Goal: Information Seeking & Learning: Check status

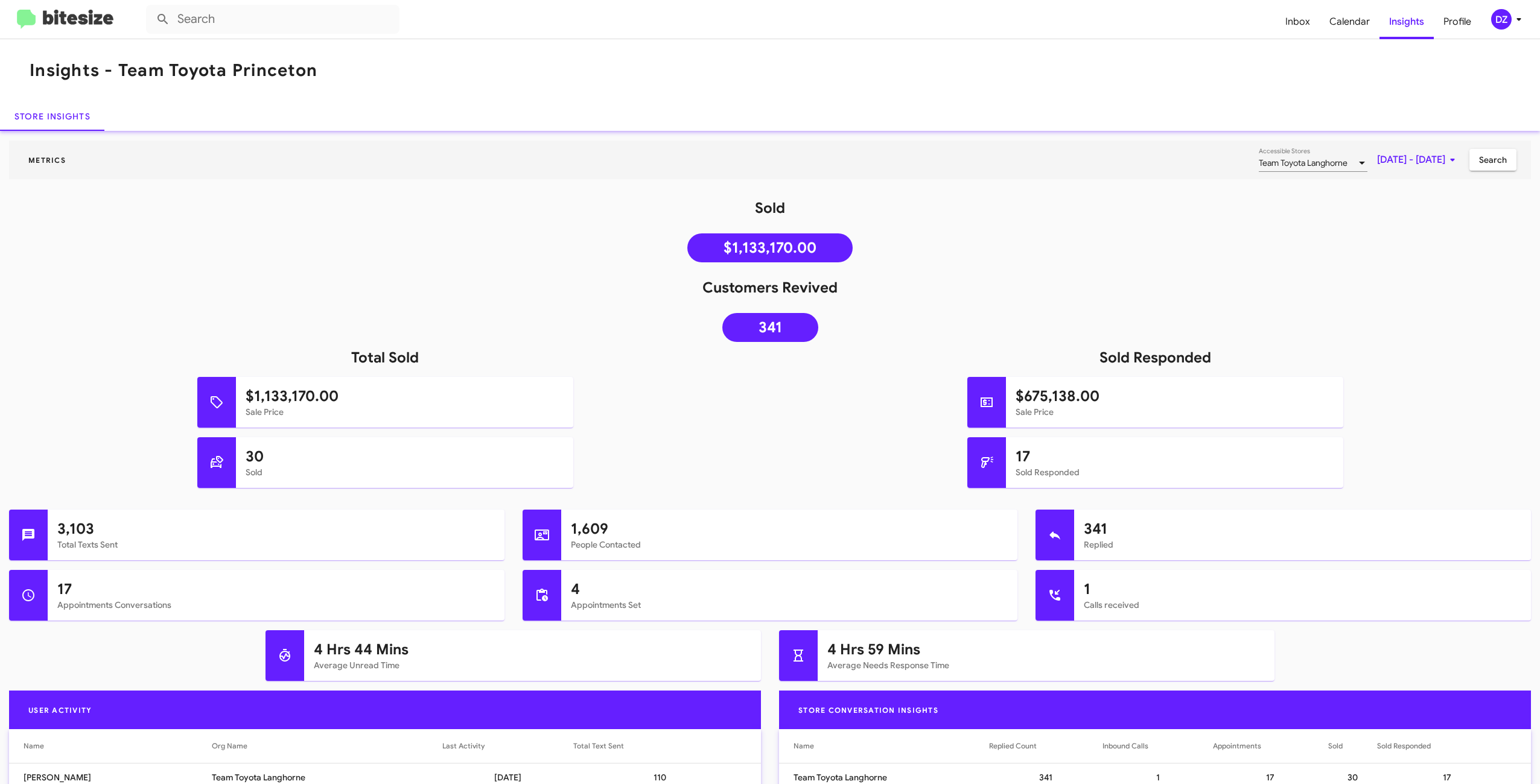
click at [1279, 161] on span "Team Toyota Langhorne" at bounding box center [1303, 163] width 89 height 11
click at [1203, 216] on mat-pseudo-checkbox at bounding box center [1202, 214] width 10 height 10
click at [1203, 160] on mat-pseudo-checkbox at bounding box center [1202, 163] width 10 height 10
click at [1446, 239] on div at bounding box center [770, 392] width 1540 height 784
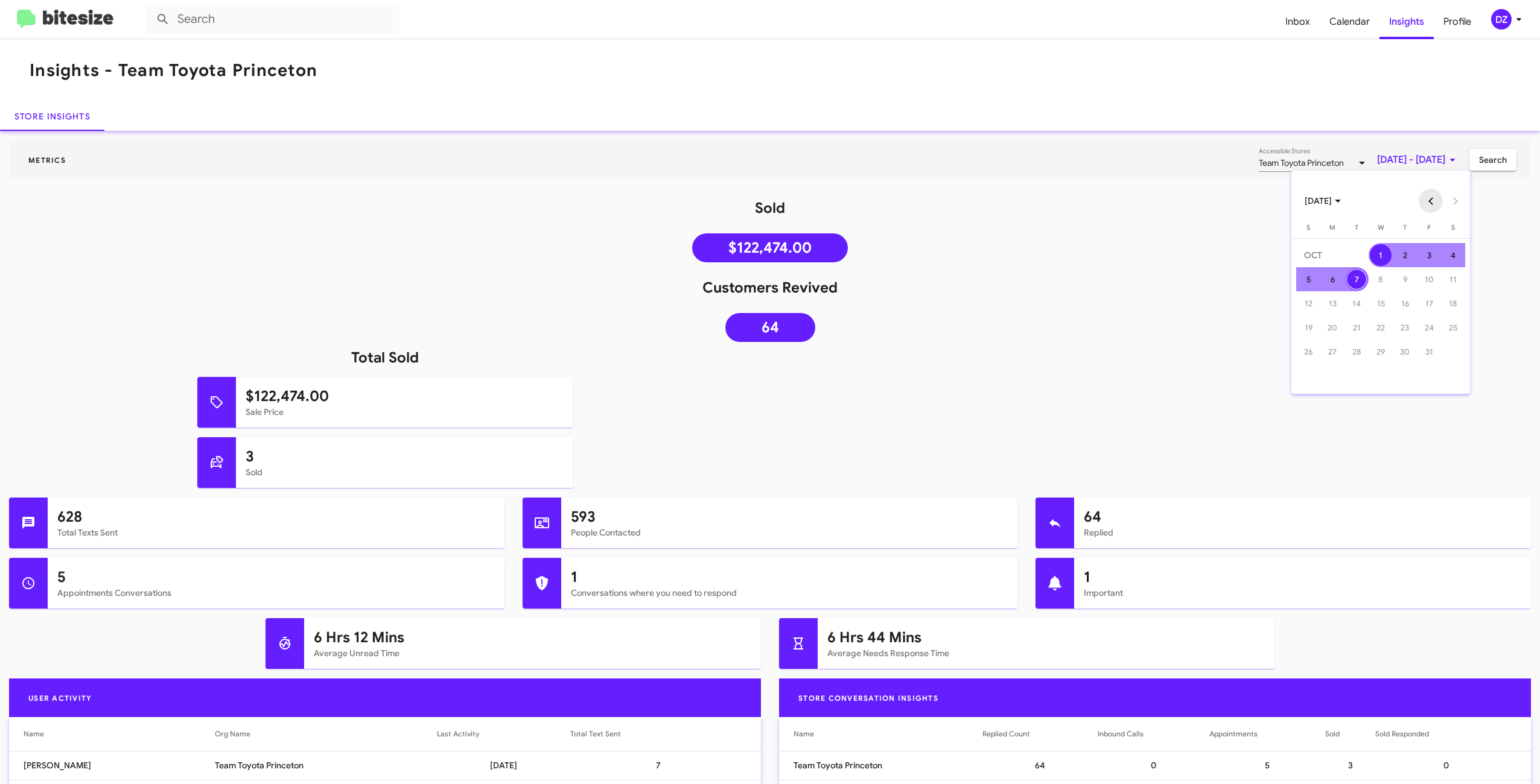
click at [1427, 199] on button "Previous month" at bounding box center [1431, 201] width 25 height 24
click at [1337, 276] on div "1" at bounding box center [1332, 279] width 22 height 22
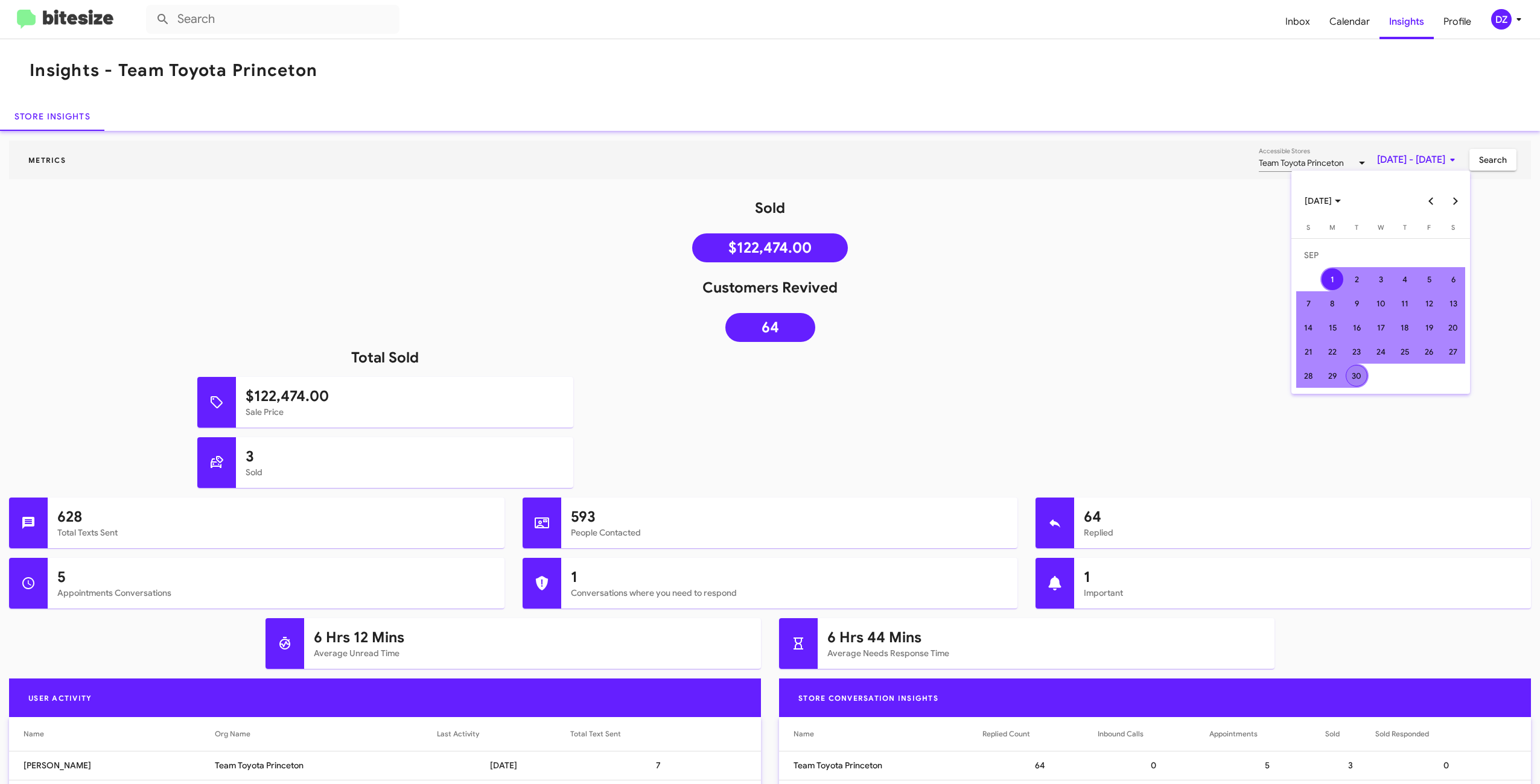
click at [1357, 380] on div "30" at bounding box center [1356, 376] width 22 height 22
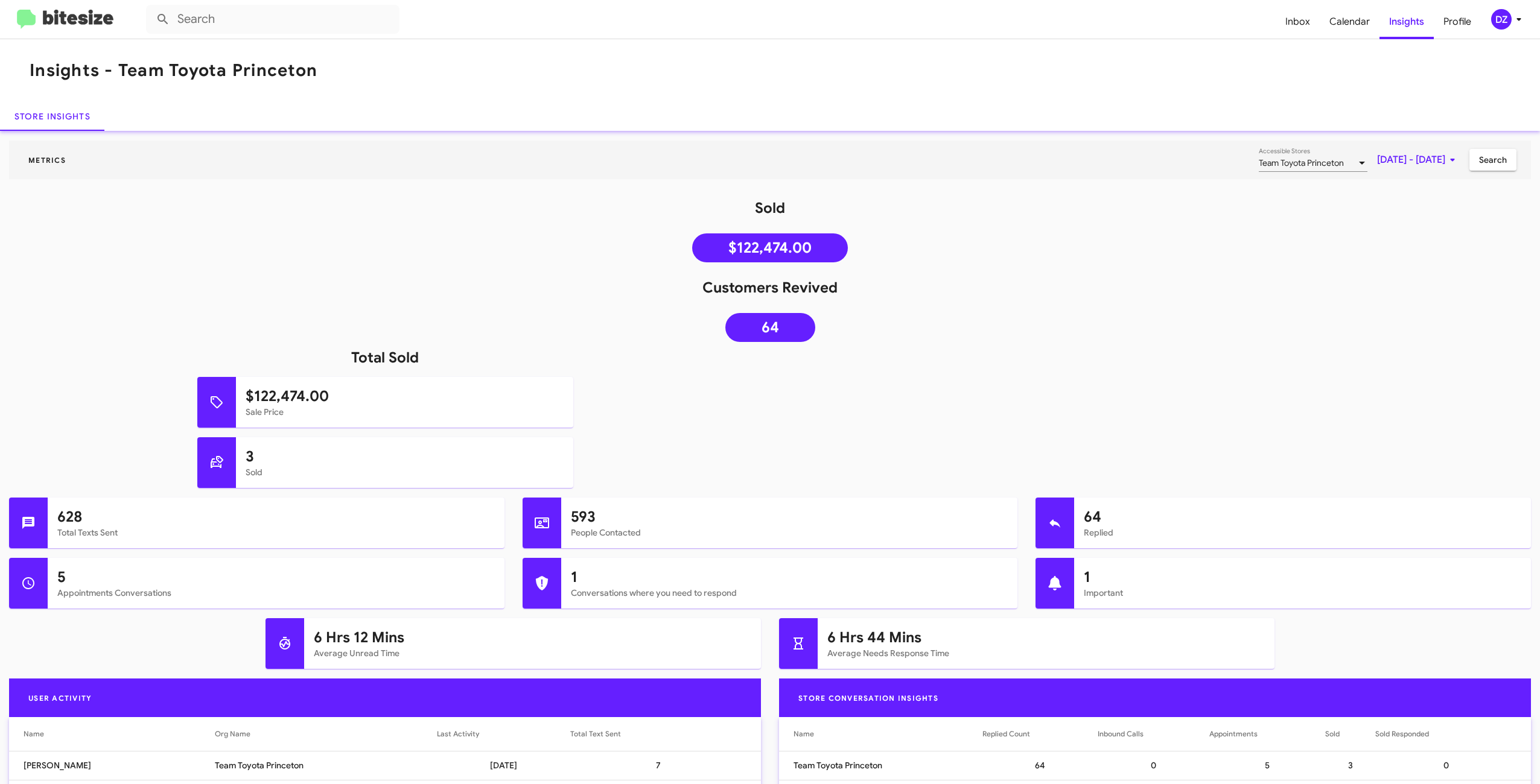
click at [1496, 163] on span "Search" at bounding box center [1493, 159] width 28 height 22
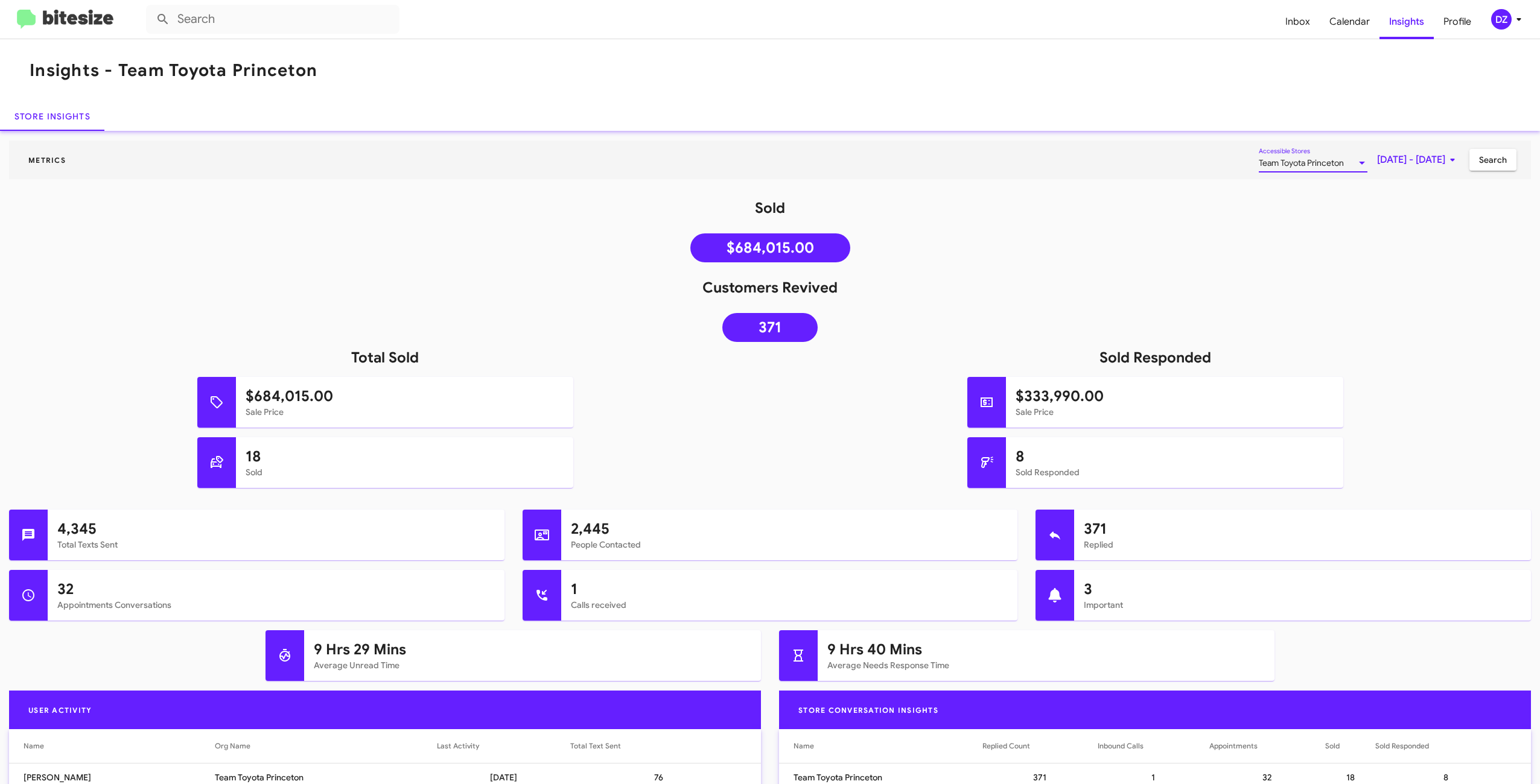
click at [1274, 165] on span "Team Toyota Princeton" at bounding box center [1301, 163] width 85 height 11
click at [1434, 292] on div at bounding box center [770, 392] width 1540 height 784
click at [1288, 163] on span "Team Toyota Princeton" at bounding box center [1301, 163] width 85 height 11
click at [1205, 216] on mat-pseudo-checkbox at bounding box center [1202, 214] width 10 height 10
click at [1201, 189] on mat-pseudo-checkbox at bounding box center [1202, 189] width 10 height 10
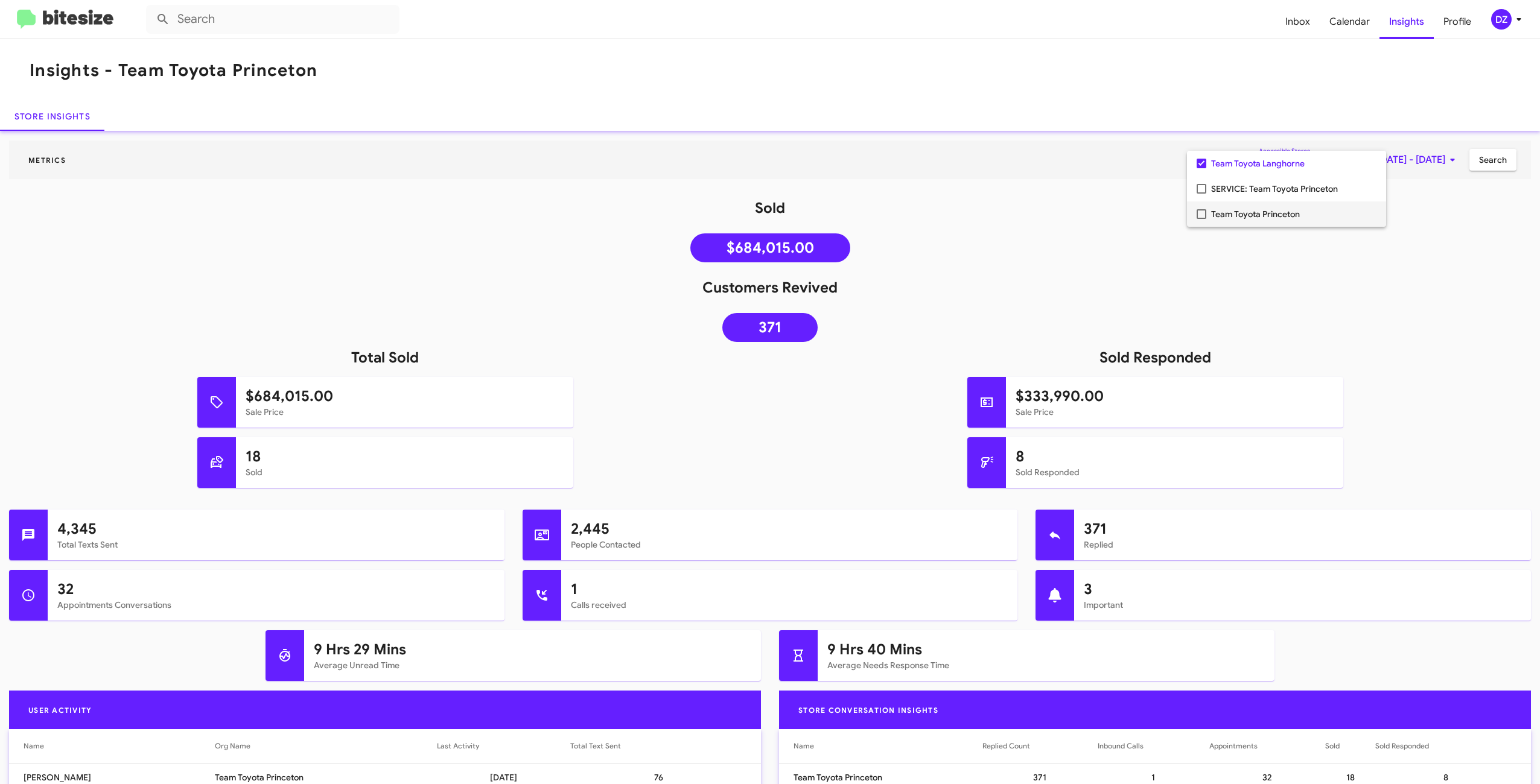
click at [1424, 294] on div at bounding box center [770, 392] width 1540 height 784
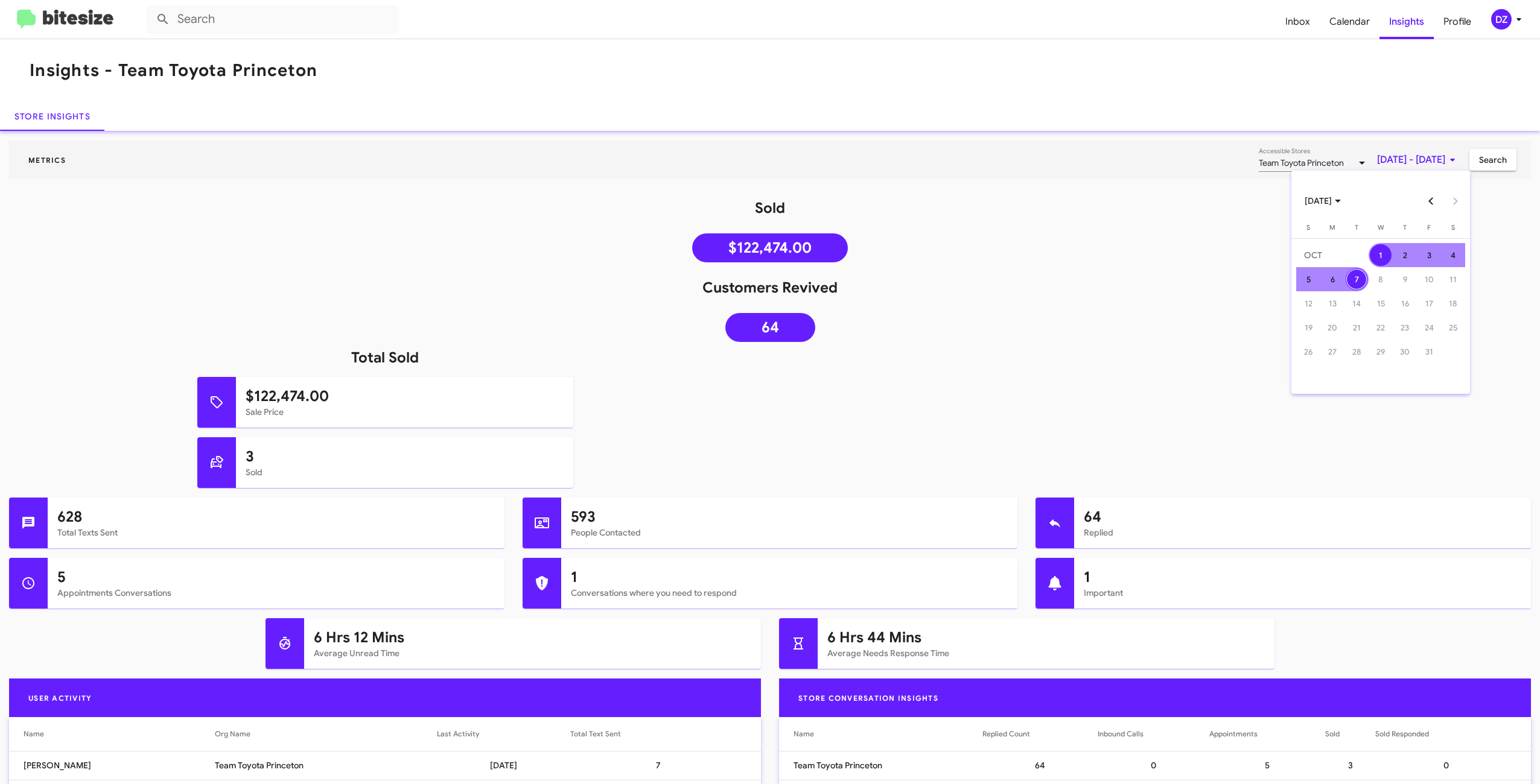
click at [1429, 205] on button "Previous month" at bounding box center [1431, 201] width 25 height 24
click at [1337, 278] on div "1" at bounding box center [1332, 279] width 22 height 22
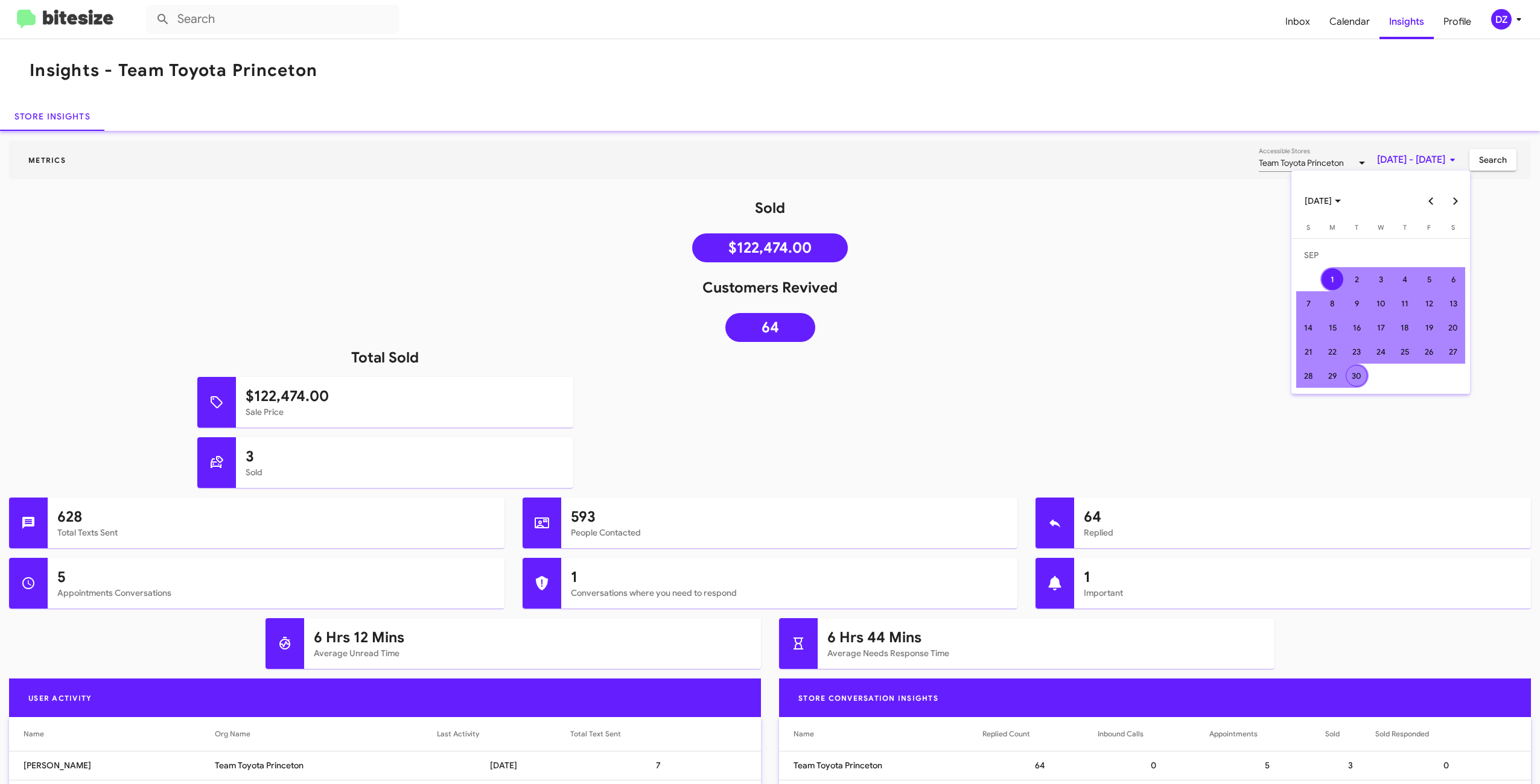
click at [1357, 375] on div "30" at bounding box center [1356, 376] width 22 height 22
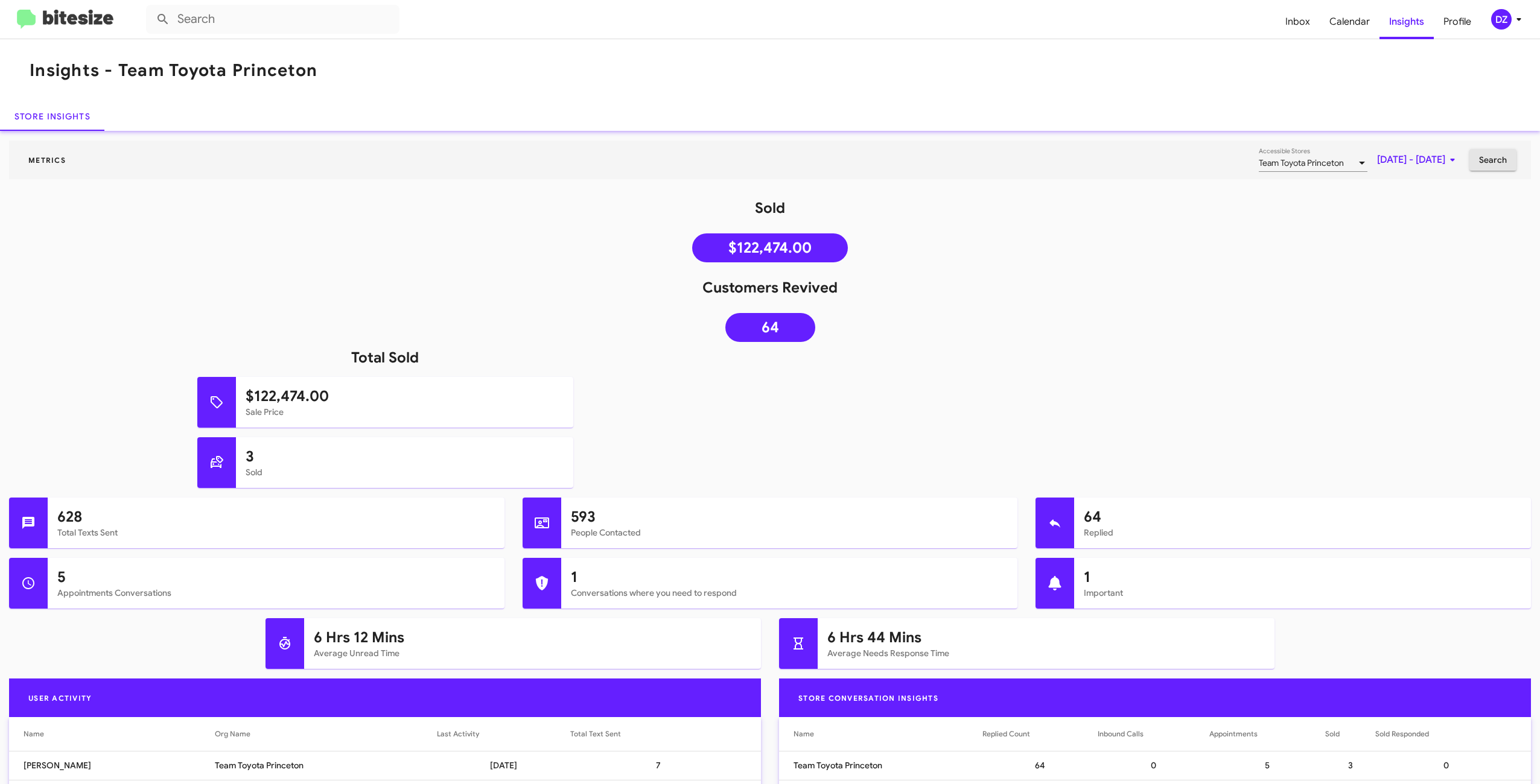
click at [1486, 158] on span "Search" at bounding box center [1493, 159] width 28 height 22
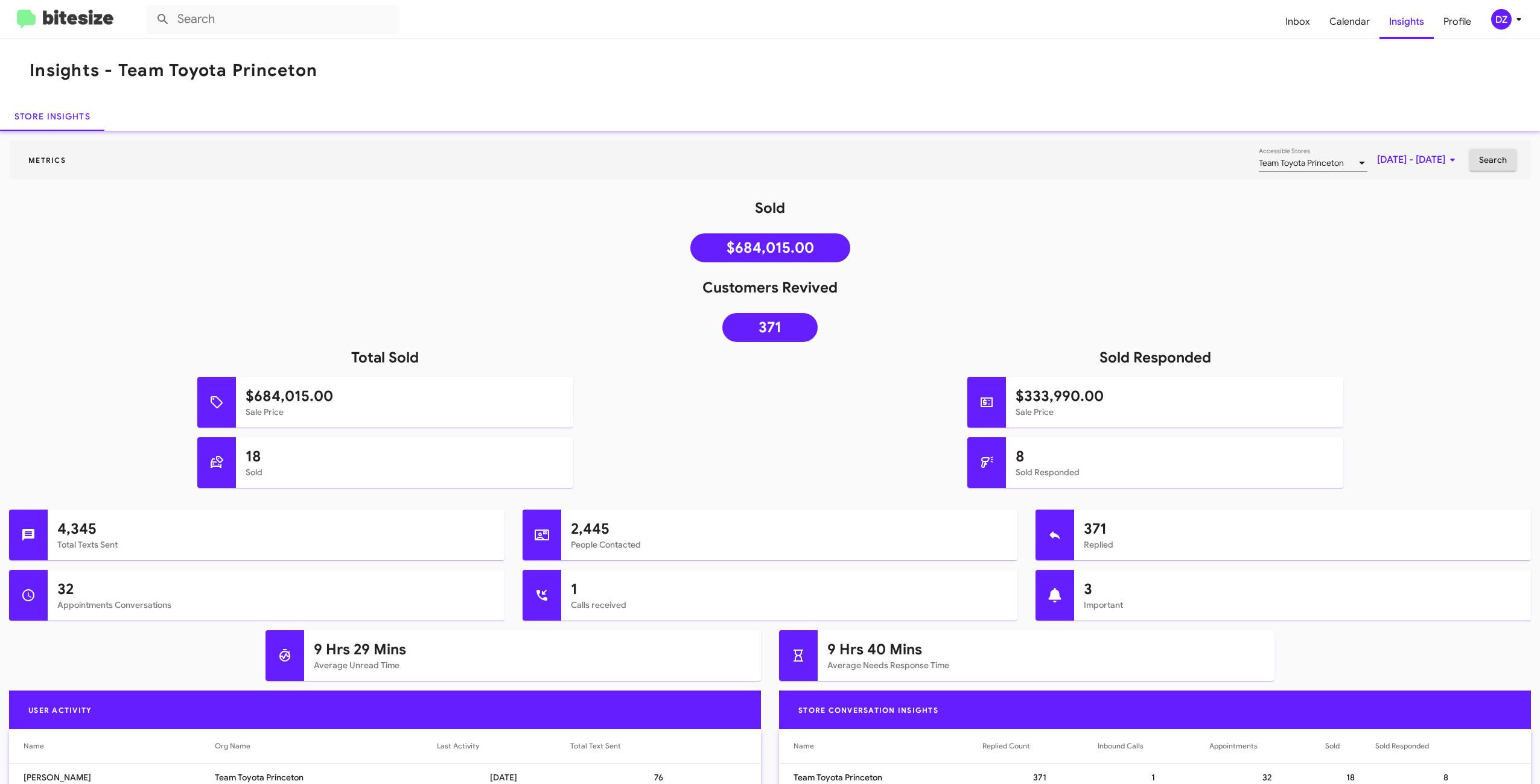
click at [1267, 163] on span "Team Toyota Princeton" at bounding box center [1301, 163] width 85 height 11
click at [1203, 214] on mat-pseudo-checkbox at bounding box center [1202, 214] width 10 height 10
click at [1202, 189] on mat-pseudo-checkbox at bounding box center [1202, 189] width 10 height 10
click at [1480, 161] on div at bounding box center [770, 392] width 1540 height 784
click at [1484, 161] on span "Search" at bounding box center [1493, 159] width 28 height 22
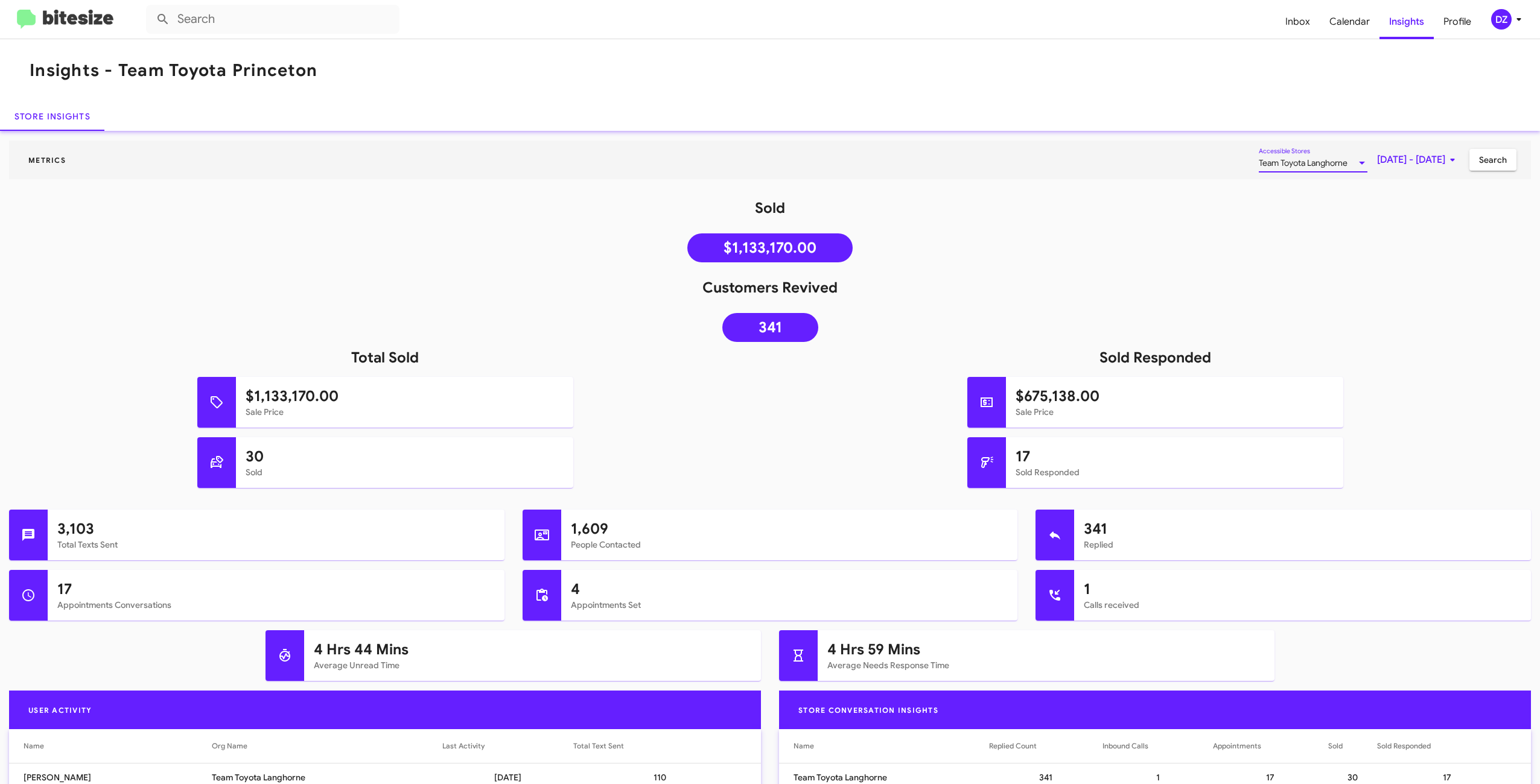
click at [1279, 167] on span "Team Toyota Langhorne" at bounding box center [1303, 163] width 89 height 11
click at [1202, 216] on mat-pseudo-checkbox at bounding box center [1202, 214] width 10 height 10
click at [1203, 163] on mat-pseudo-checkbox at bounding box center [1202, 163] width 10 height 10
click at [1494, 162] on div at bounding box center [770, 392] width 1540 height 784
click at [1495, 162] on span "Search" at bounding box center [1493, 159] width 28 height 22
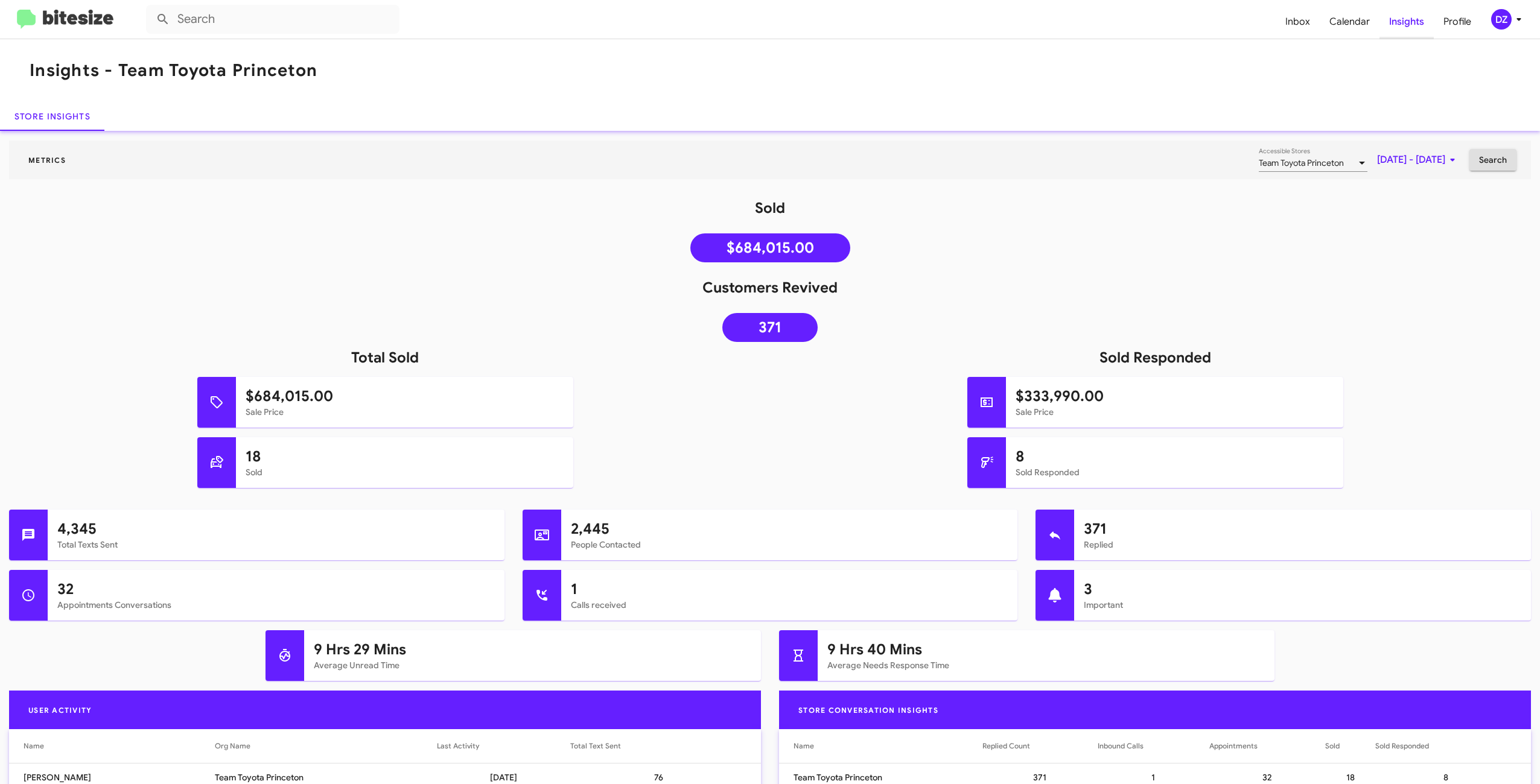
click at [1412, 20] on span "Insights" at bounding box center [1407, 21] width 54 height 35
click at [78, 21] on img at bounding box center [65, 20] width 96 height 20
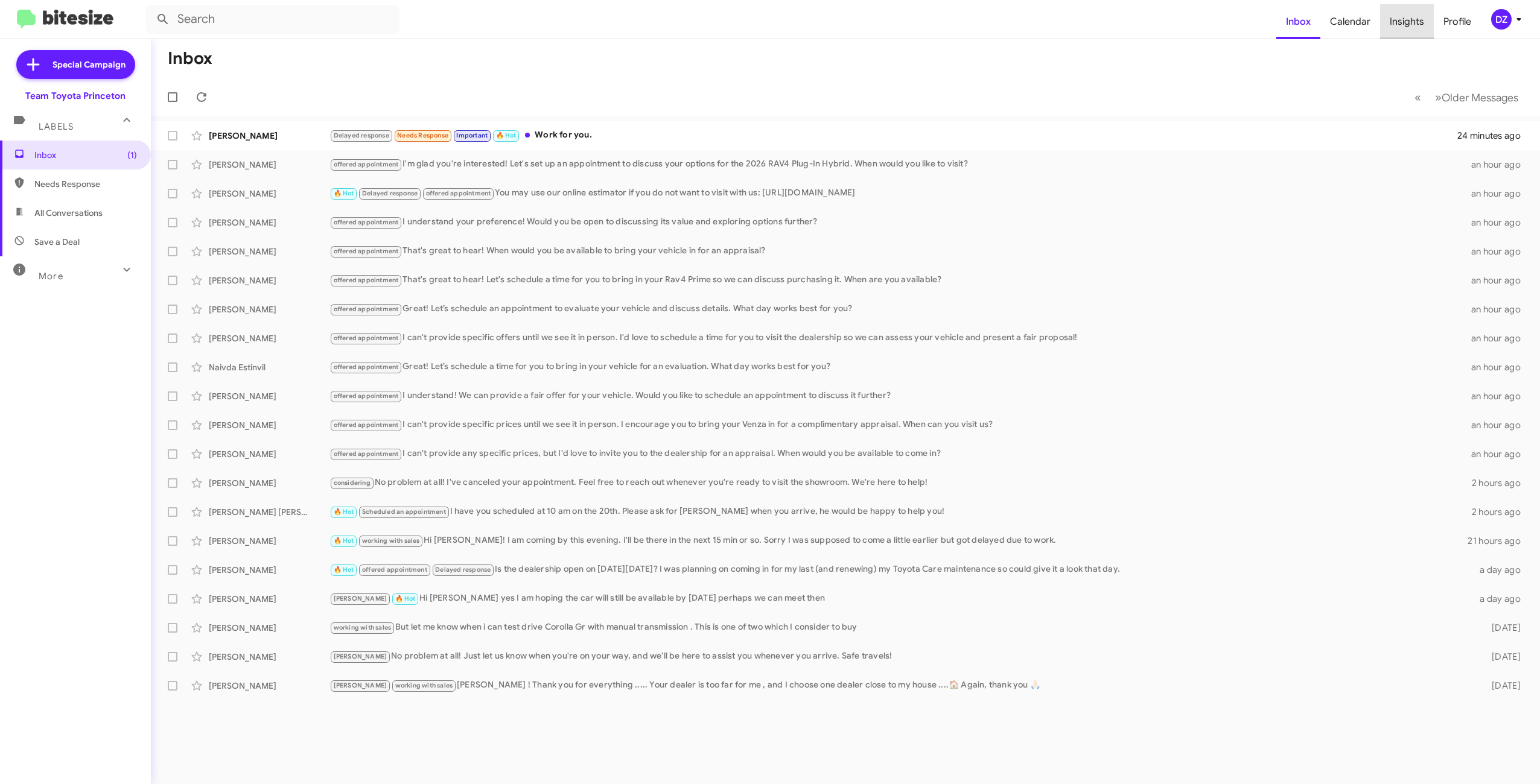
click at [1413, 24] on span "Insights" at bounding box center [1408, 21] width 54 height 35
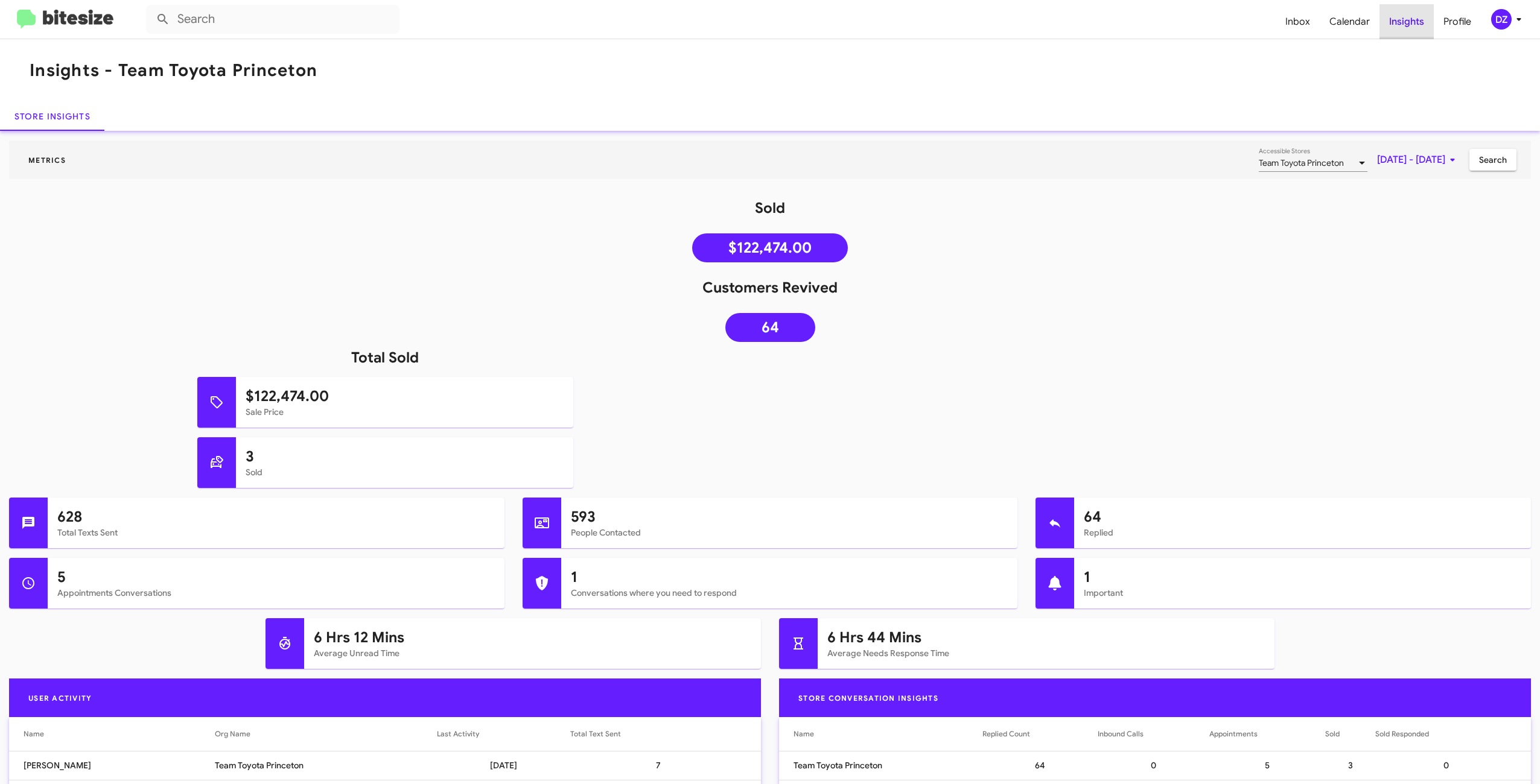
click at [1412, 24] on span "Insights" at bounding box center [1407, 21] width 54 height 35
click at [82, 17] on img at bounding box center [65, 20] width 96 height 20
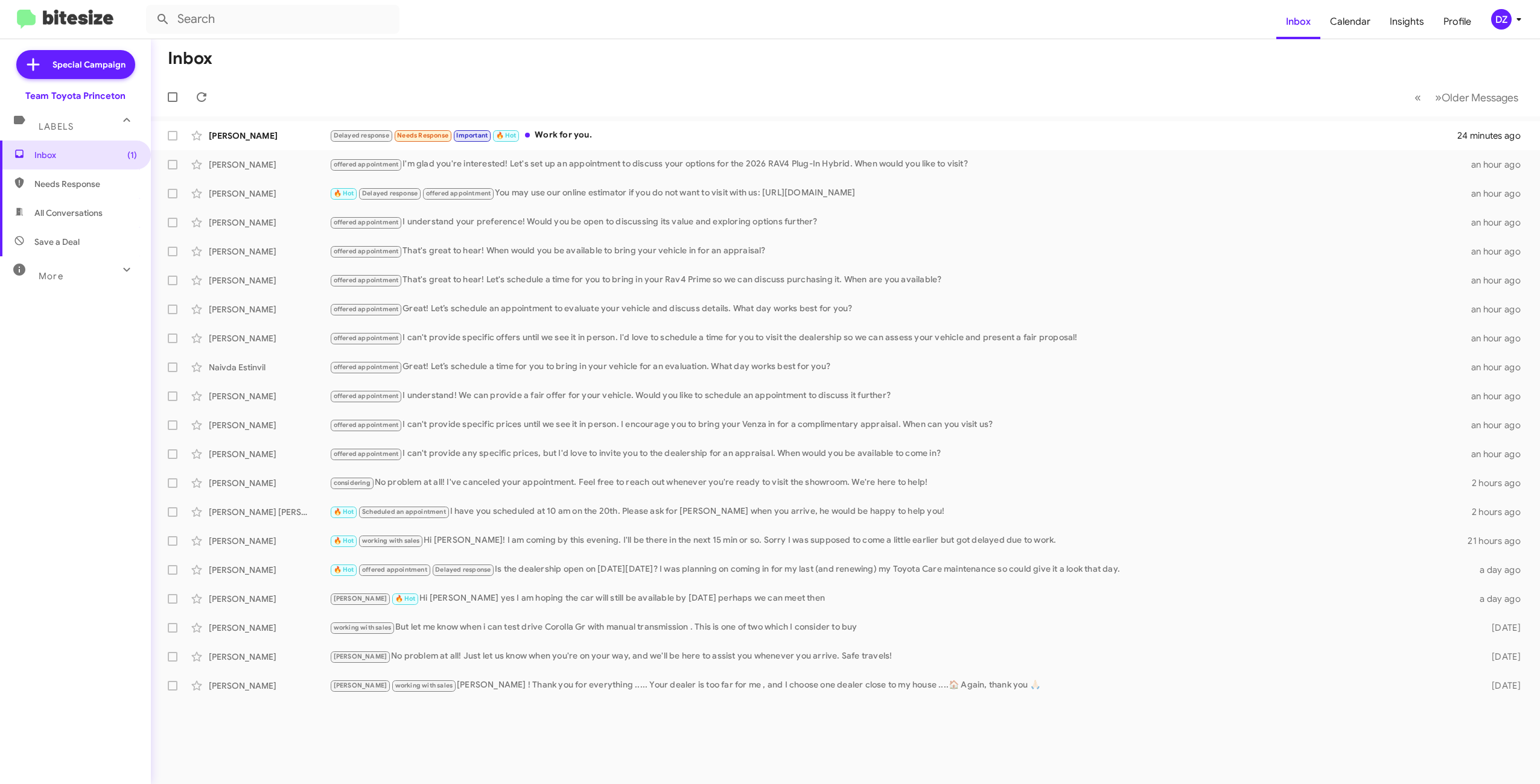
click at [1518, 20] on icon at bounding box center [1519, 20] width 4 height 3
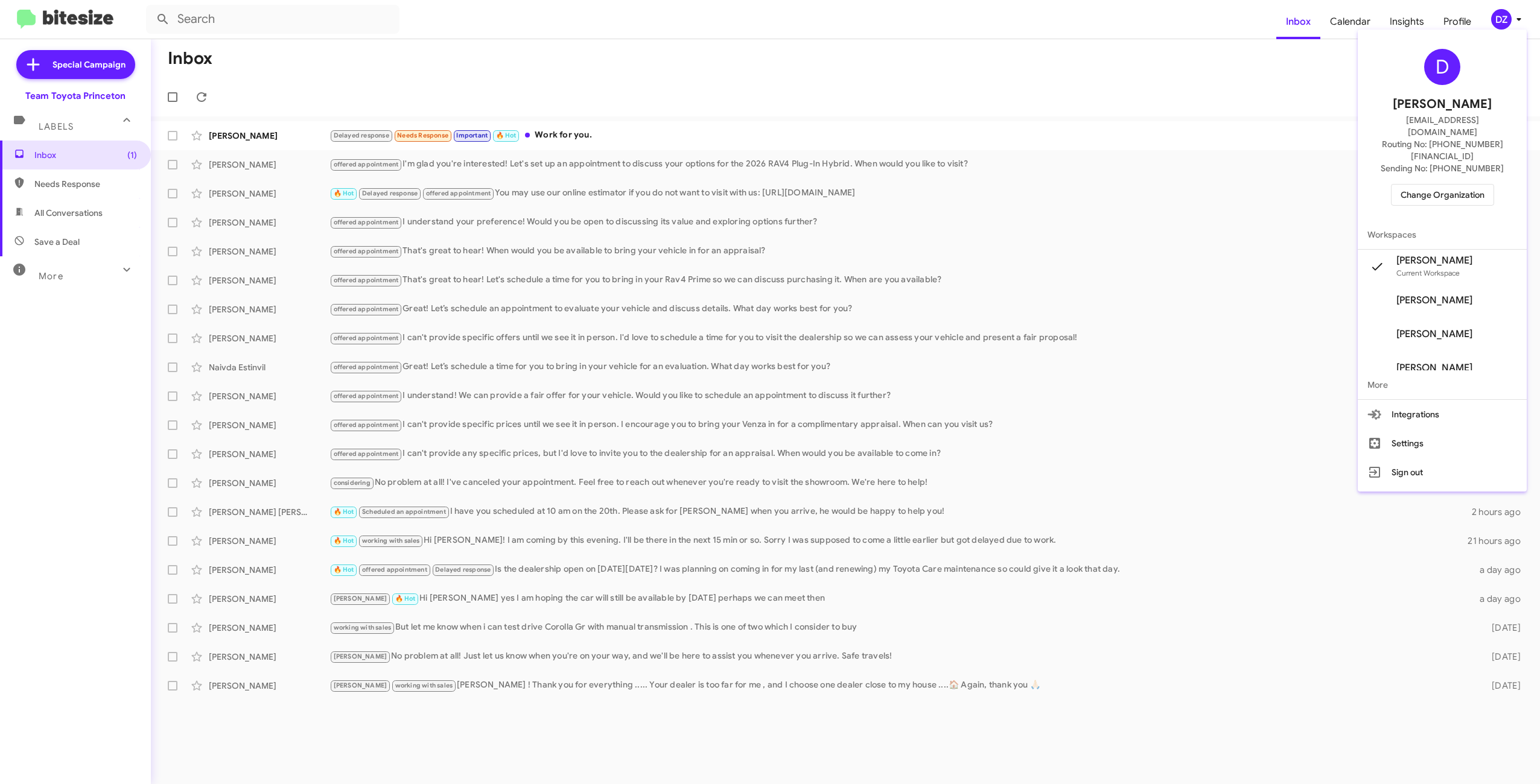
click at [1470, 185] on span "Change Organization" at bounding box center [1443, 194] width 84 height 20
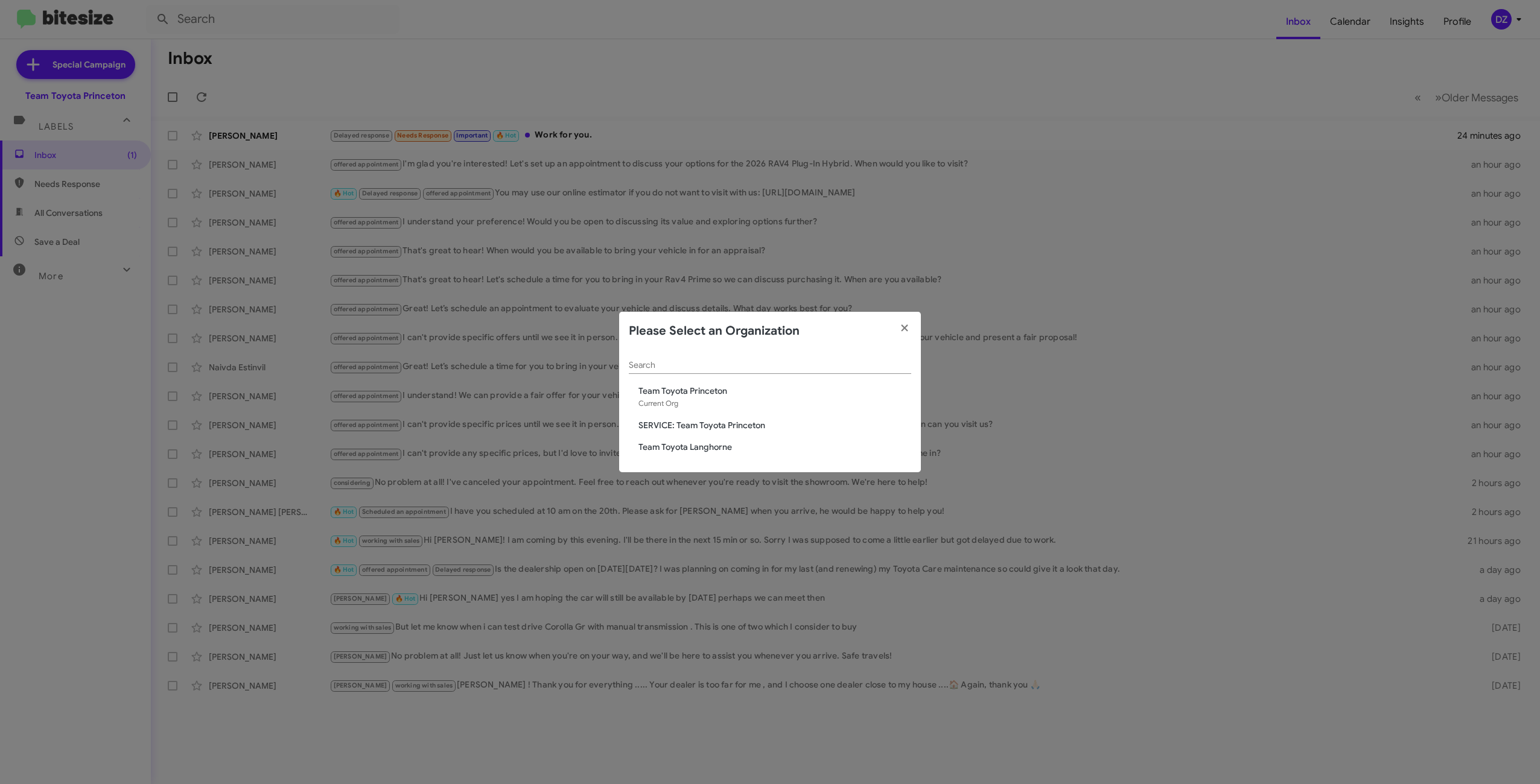
click at [691, 452] on span "Team Toyota Langhorne" at bounding box center [775, 447] width 273 height 12
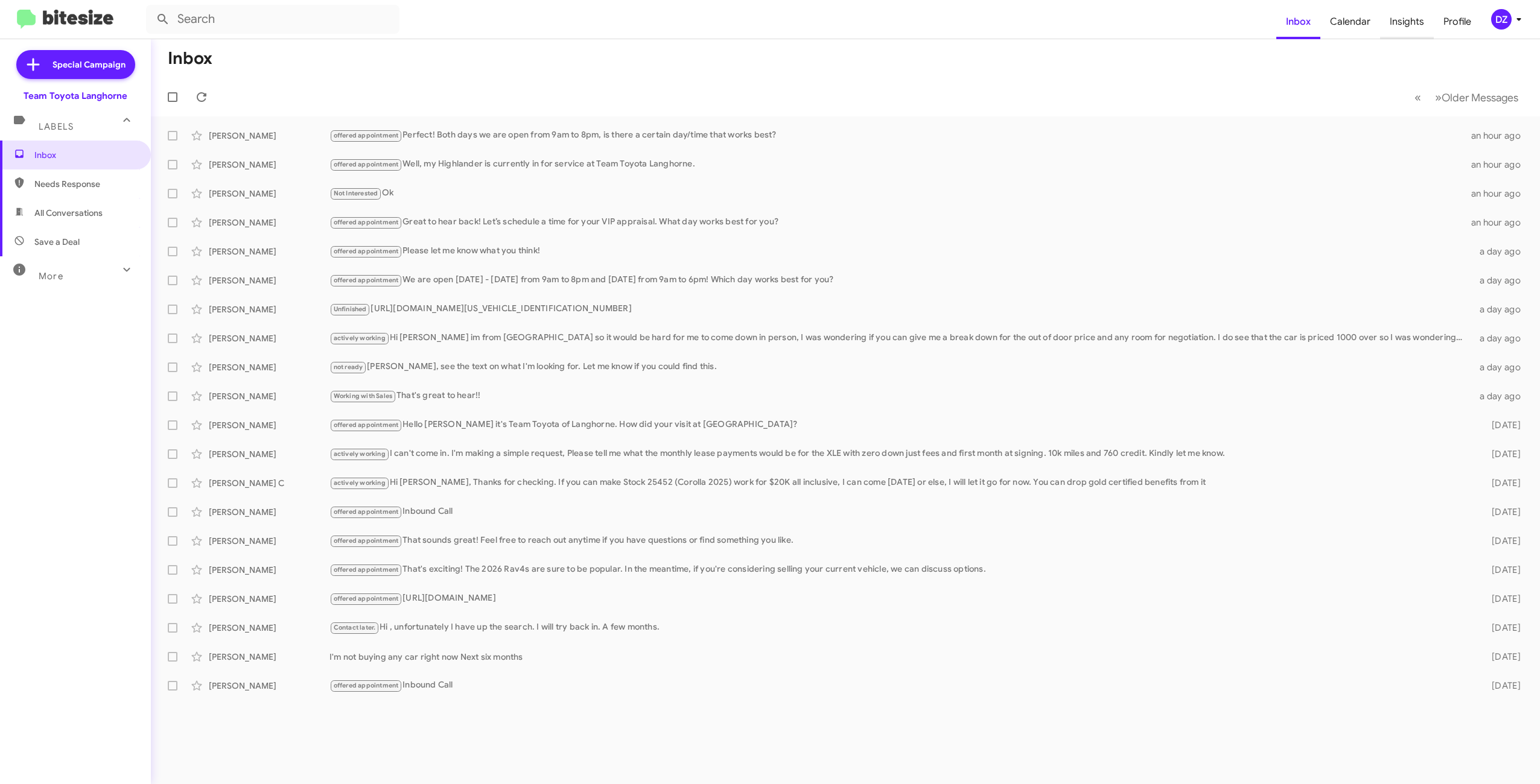
click at [1408, 21] on span "Insights" at bounding box center [1408, 21] width 54 height 35
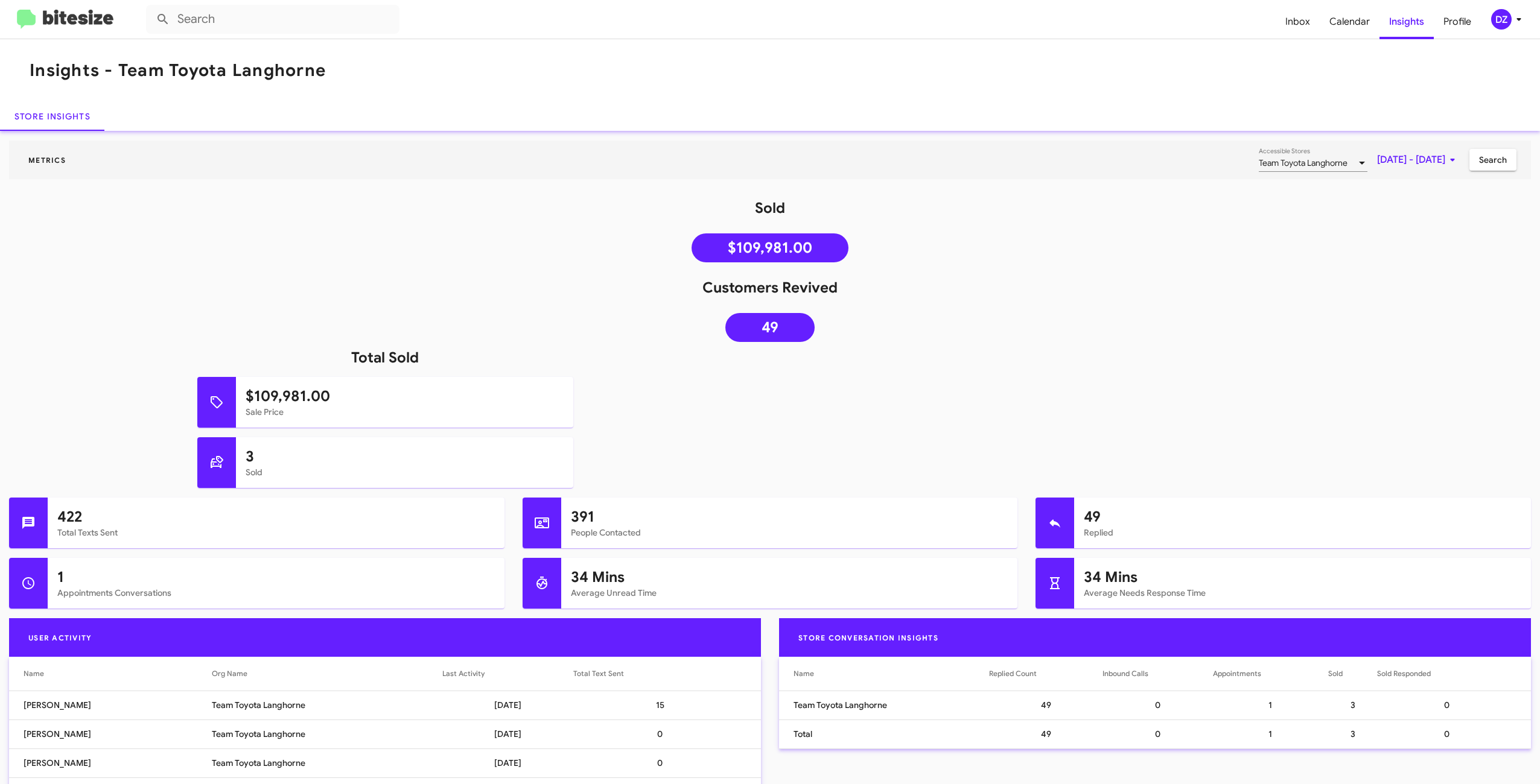
click at [1515, 17] on icon at bounding box center [1520, 20] width 15 height 15
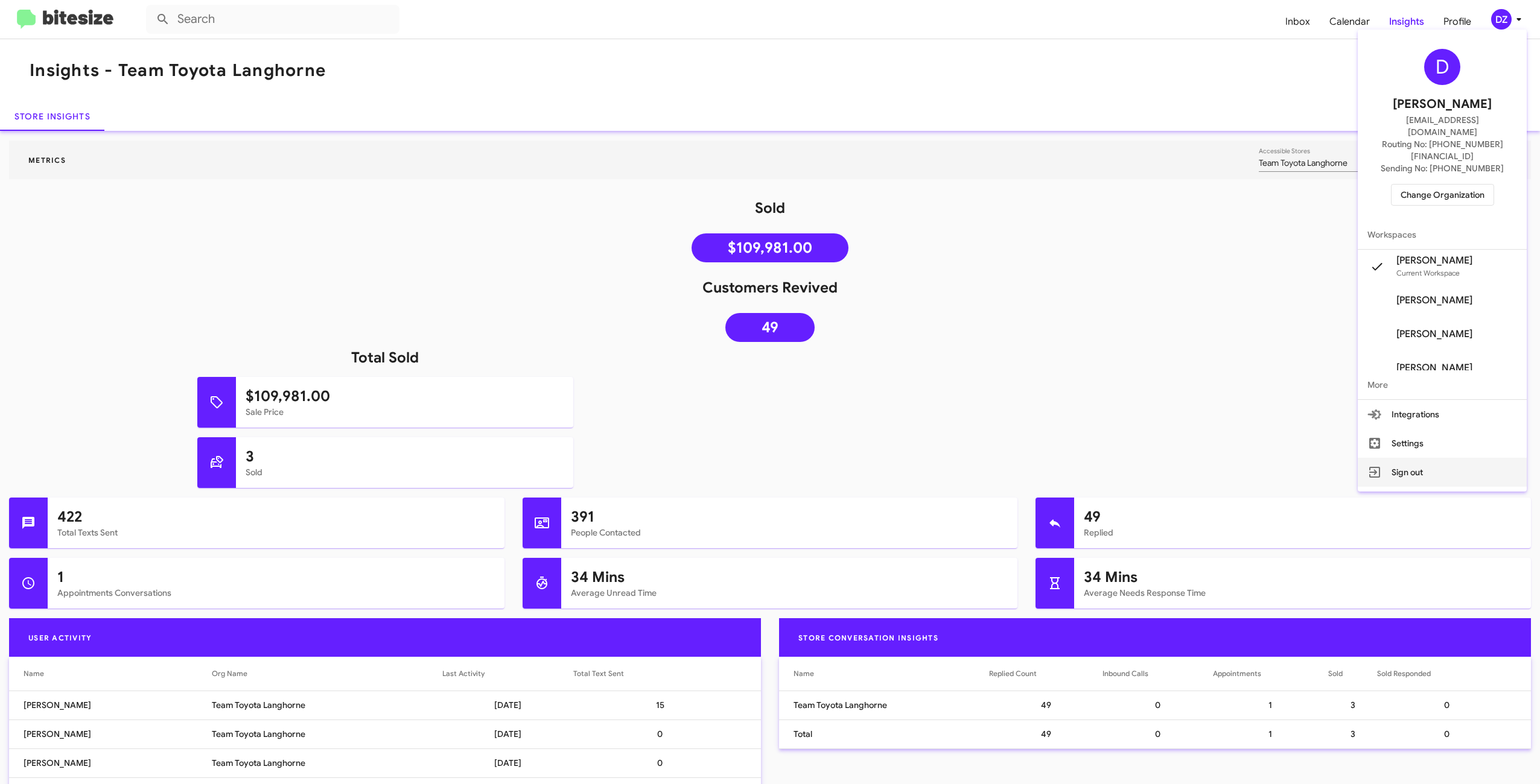
click at [1436, 458] on button "Sign out" at bounding box center [1442, 472] width 169 height 29
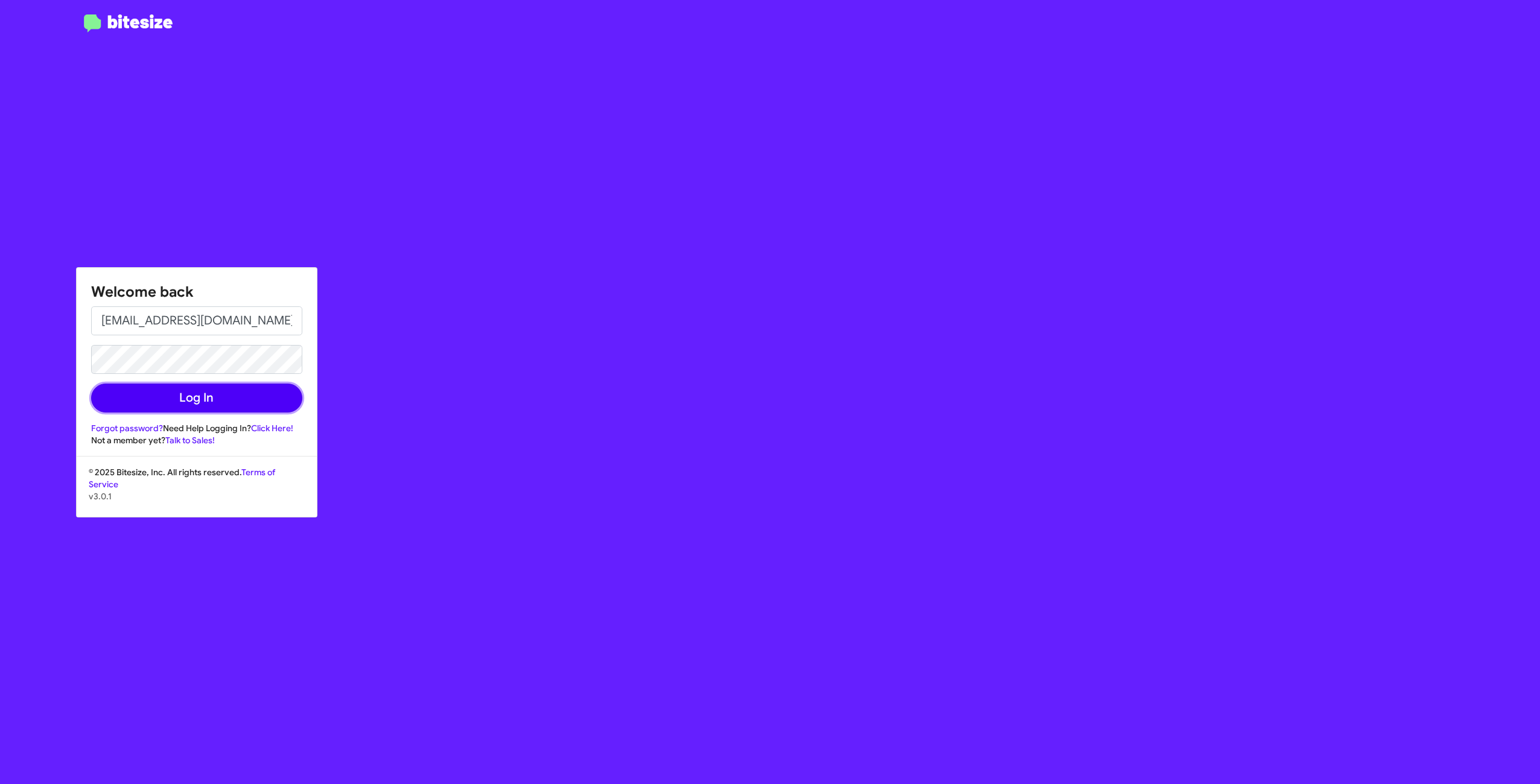
click at [254, 395] on button "Log In" at bounding box center [197, 398] width 212 height 29
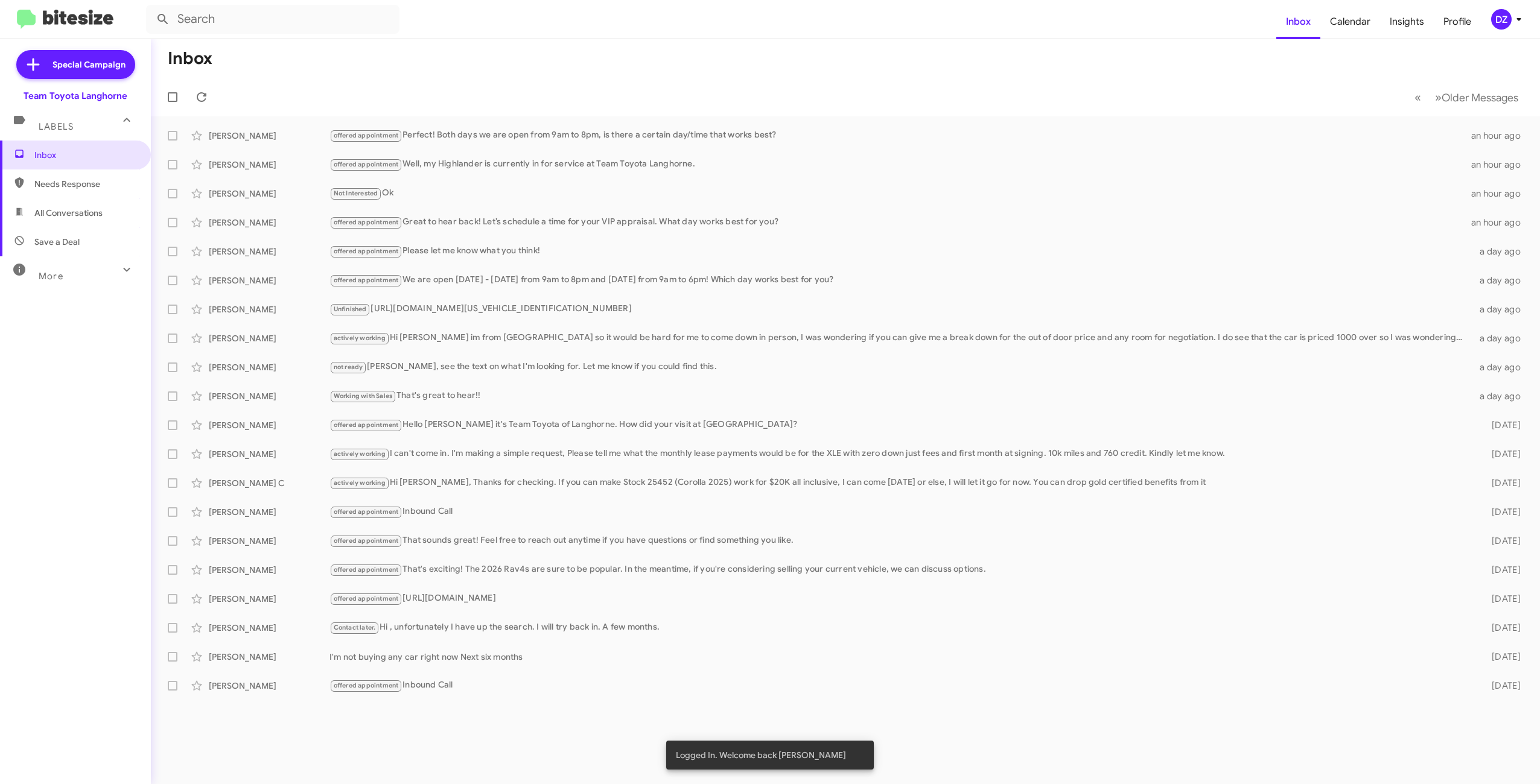
click at [134, 271] on mat-icon at bounding box center [127, 270] width 20 height 20
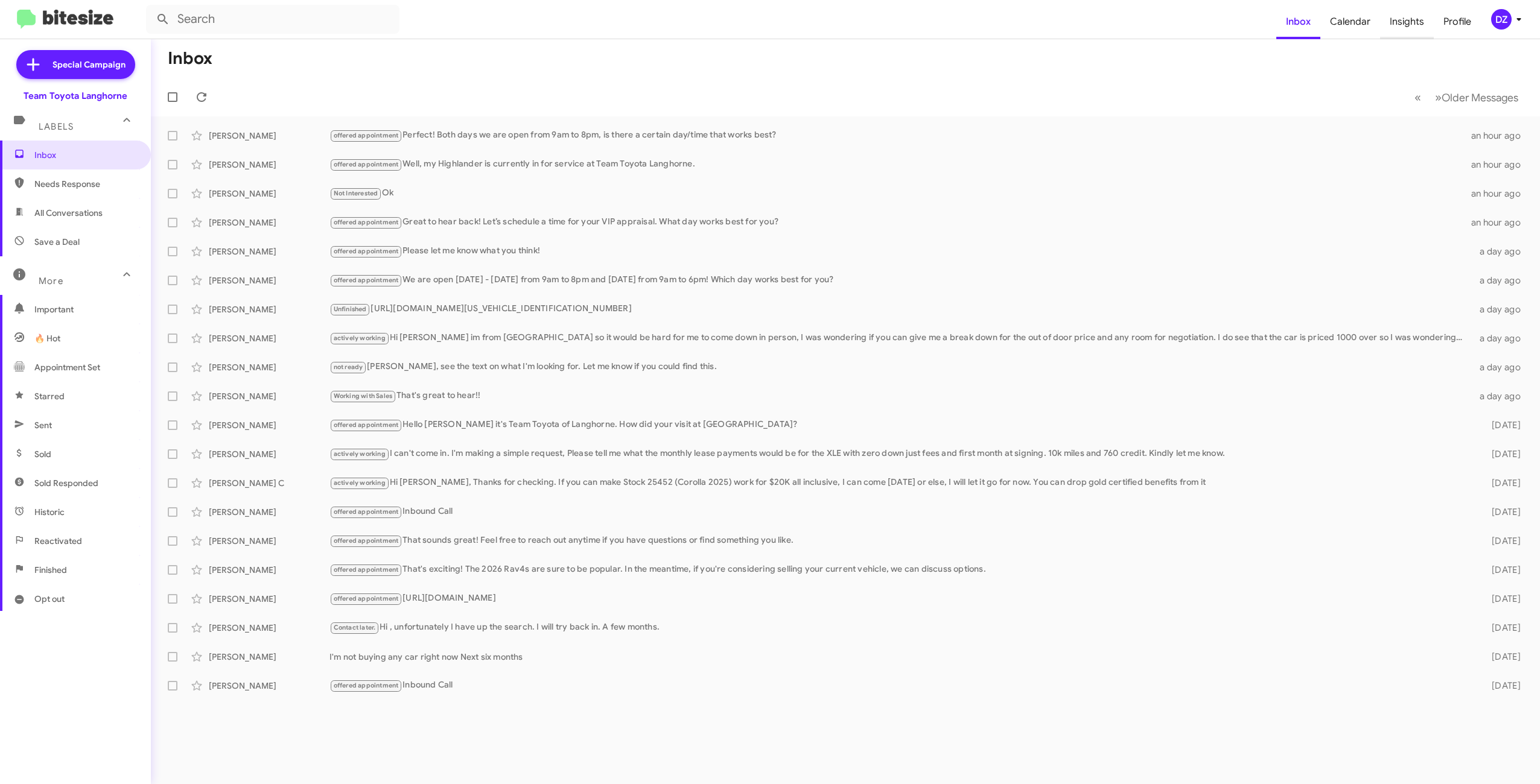
click at [1400, 27] on span "Insights" at bounding box center [1408, 21] width 54 height 35
